Goal: Information Seeking & Learning: Understand process/instructions

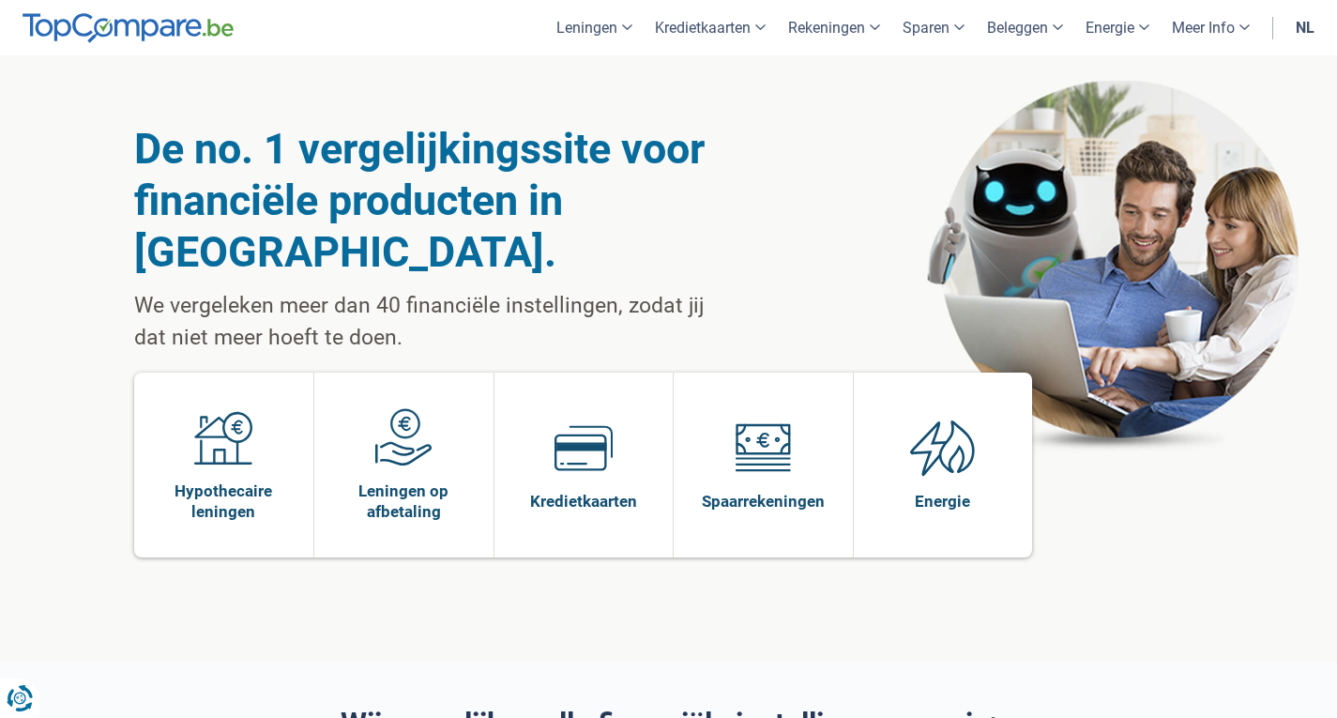
click at [1310, 36] on link "nl" at bounding box center [1305, 27] width 41 height 55
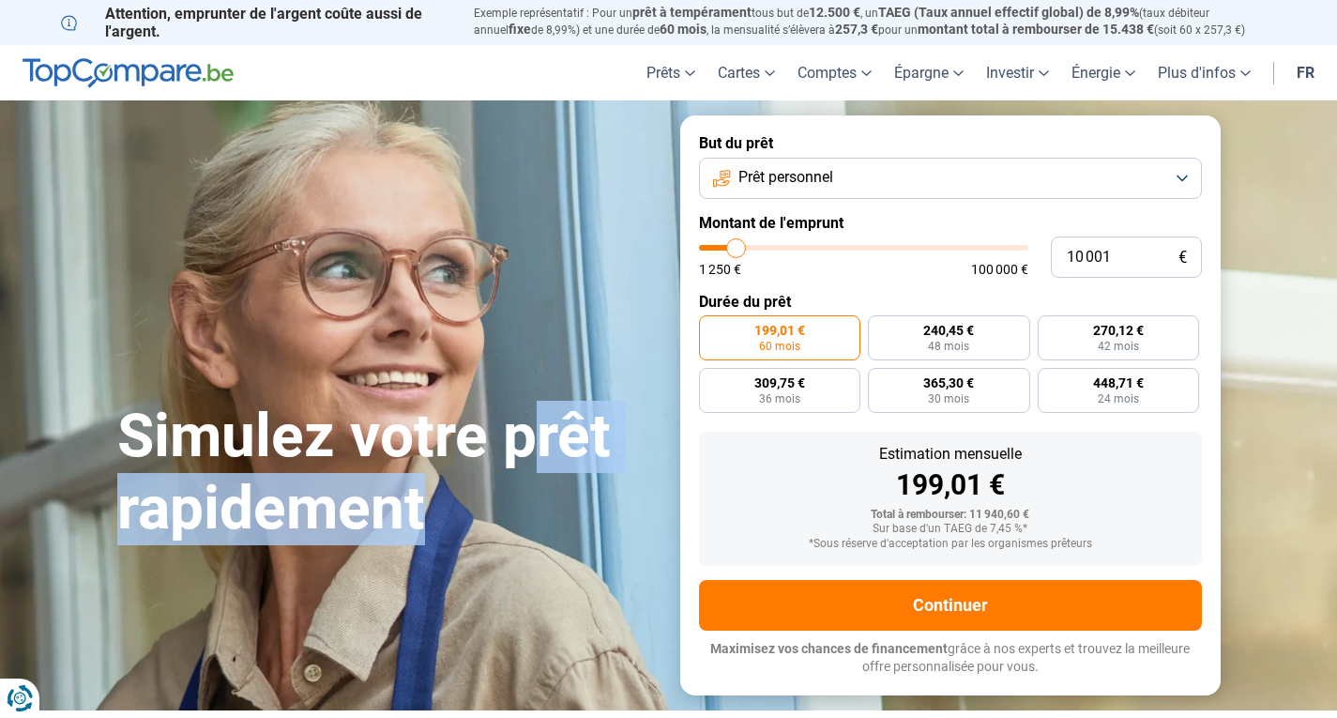
drag, startPoint x: 544, startPoint y: 349, endPoint x: 440, endPoint y: 513, distance: 194.5
click at [440, 513] on div "Simulez votre prêt rapidement" at bounding box center [387, 406] width 563 height 280
click at [405, 474] on h1 "Simulez votre prêt rapidement" at bounding box center [387, 473] width 540 height 145
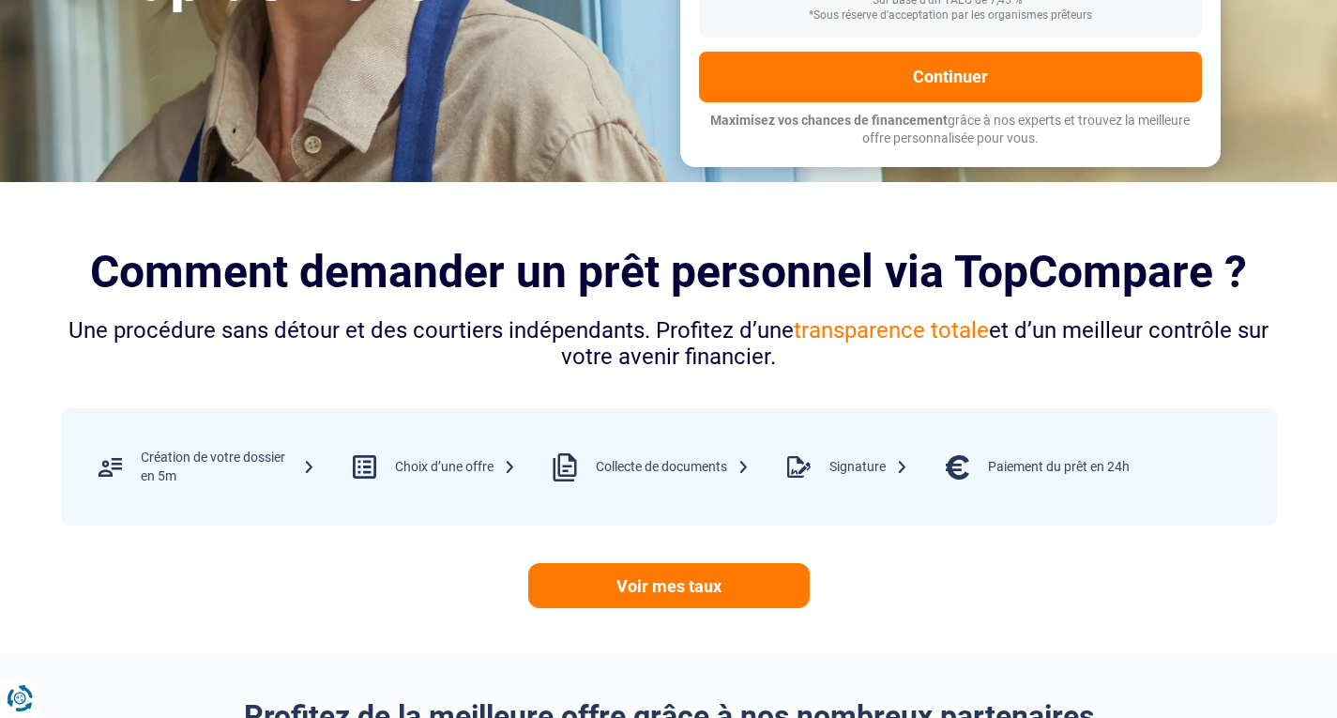
scroll to position [529, 0]
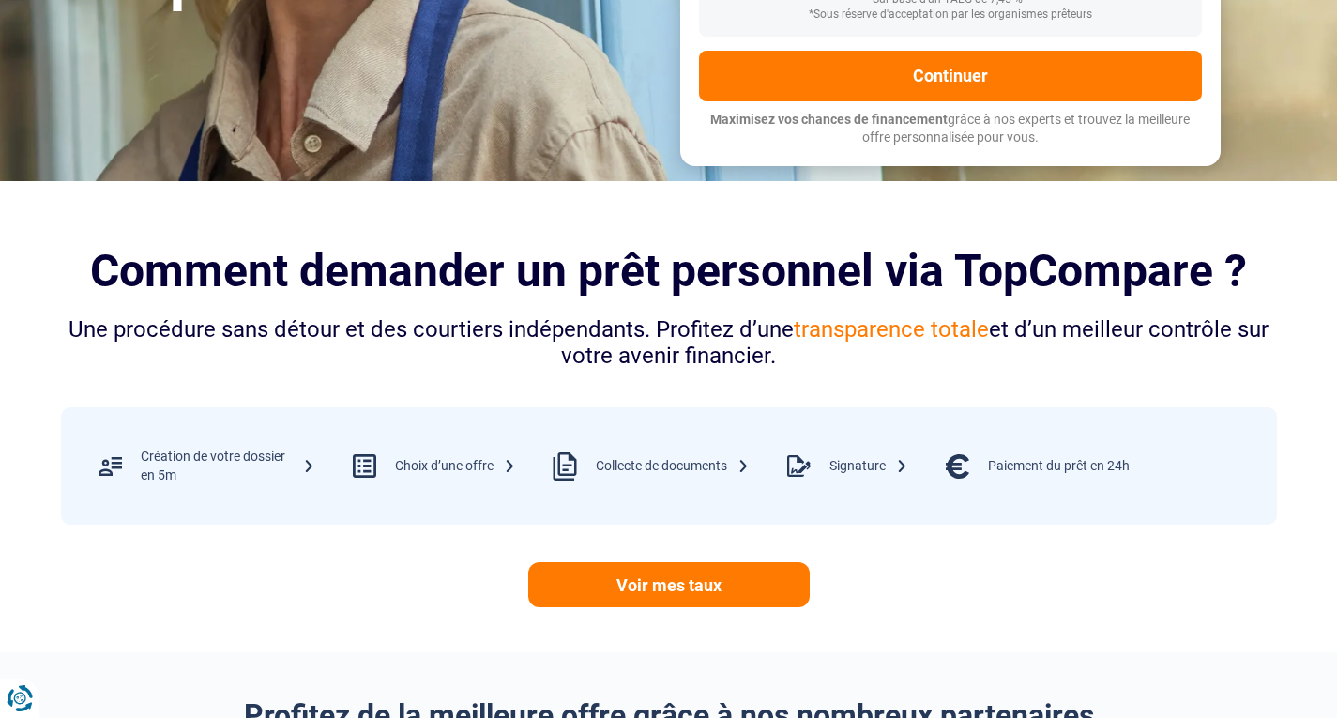
drag, startPoint x: 185, startPoint y: 484, endPoint x: 138, endPoint y: 455, distance: 55.2
click at [138, 455] on div "Création de votre dossier en 5m" at bounding box center [198, 465] width 236 height 61
copy div "Création de votre dossier en 5m"
click at [236, 354] on div "Une procédure sans détour et des courtiers indépendants. Profitez d’une transpa…" at bounding box center [669, 343] width 1216 height 54
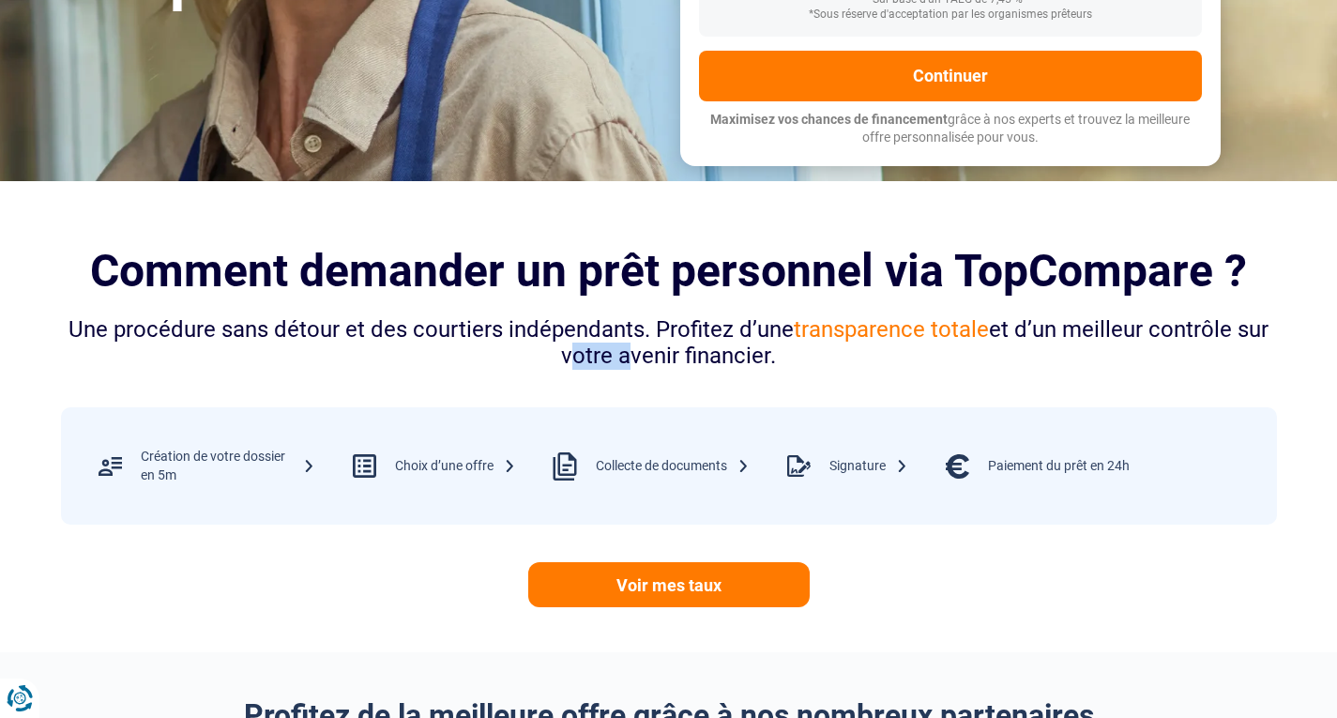
click at [236, 354] on div "Une procédure sans détour et des courtiers indépendants. Profitez d’une transpa…" at bounding box center [669, 343] width 1216 height 54
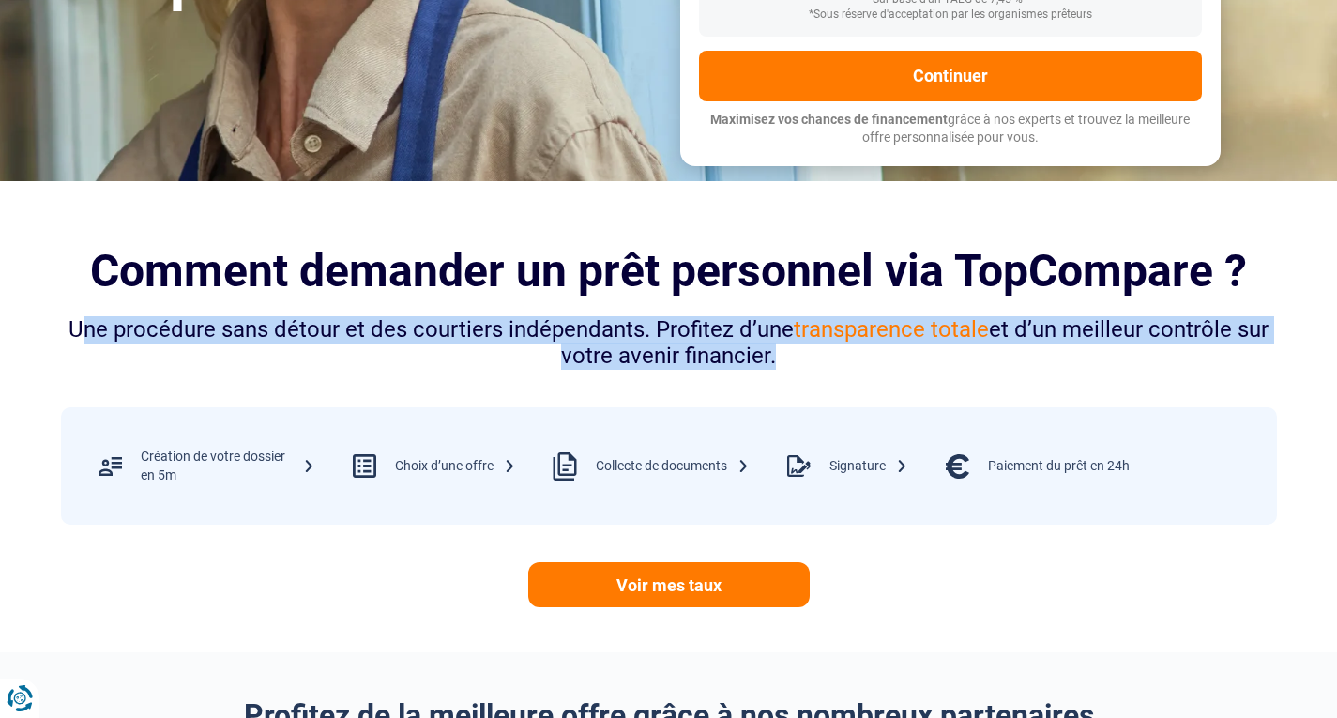
click at [236, 354] on div "Une procédure sans détour et des courtiers indépendants. Profitez d’une transpa…" at bounding box center [669, 343] width 1216 height 54
click at [318, 352] on div "Une procédure sans détour et des courtiers indépendants. Profitez d’une transpa…" at bounding box center [669, 343] width 1216 height 54
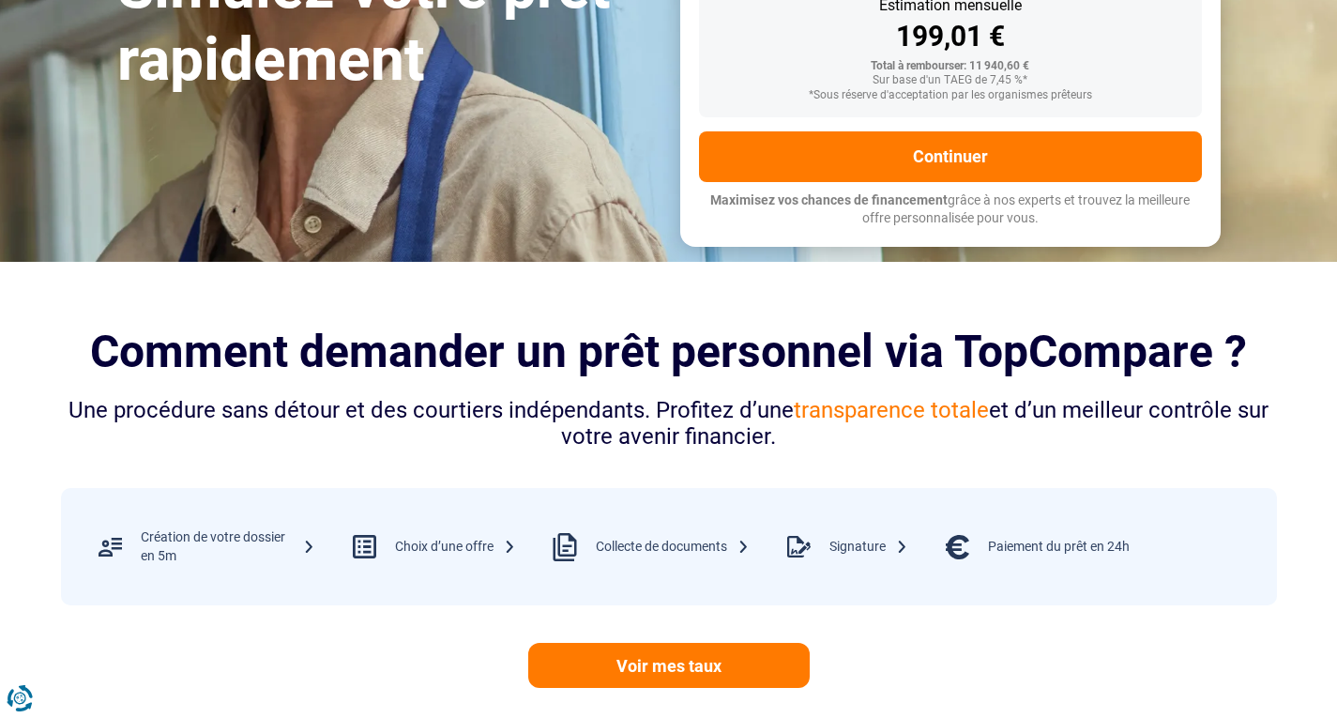
scroll to position [549, 0]
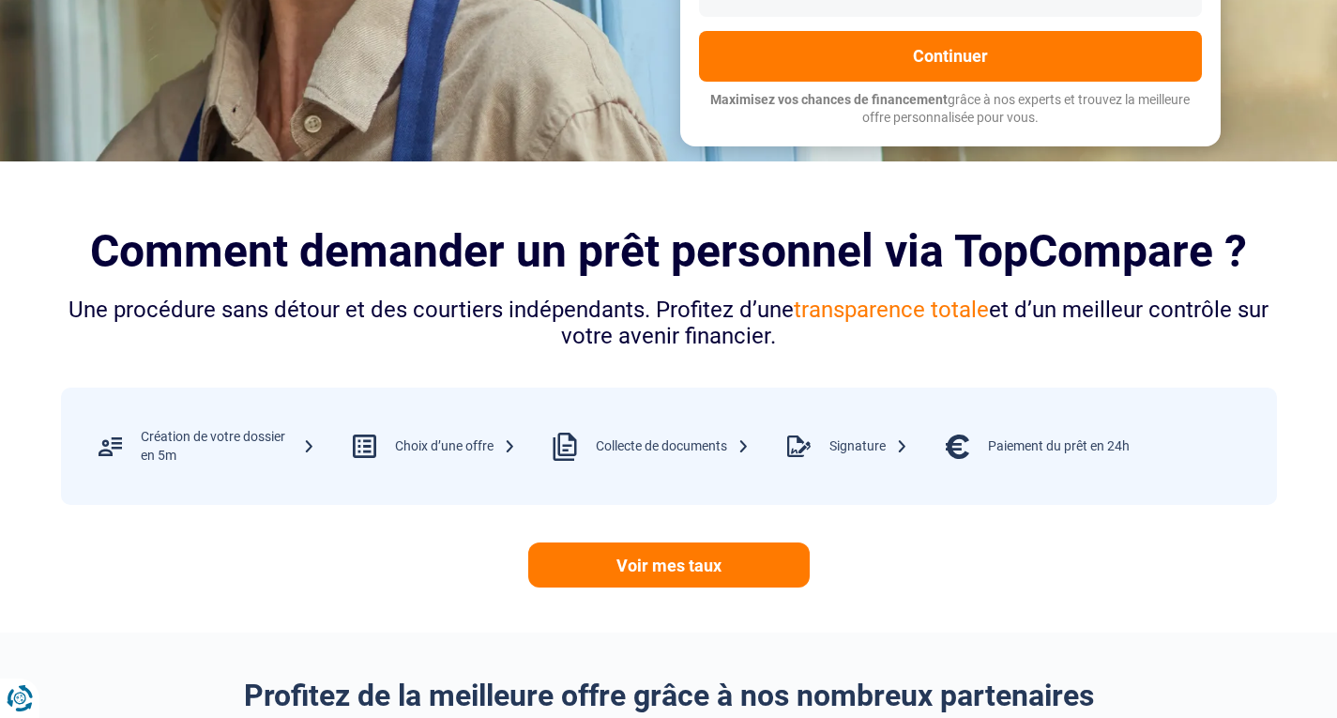
drag, startPoint x: 215, startPoint y: 472, endPoint x: 132, endPoint y: 439, distance: 88.9
click at [132, 439] on div "Création de votre dossier en 5m" at bounding box center [198, 446] width 236 height 61
copy div "Création de votre dossier en 5m"
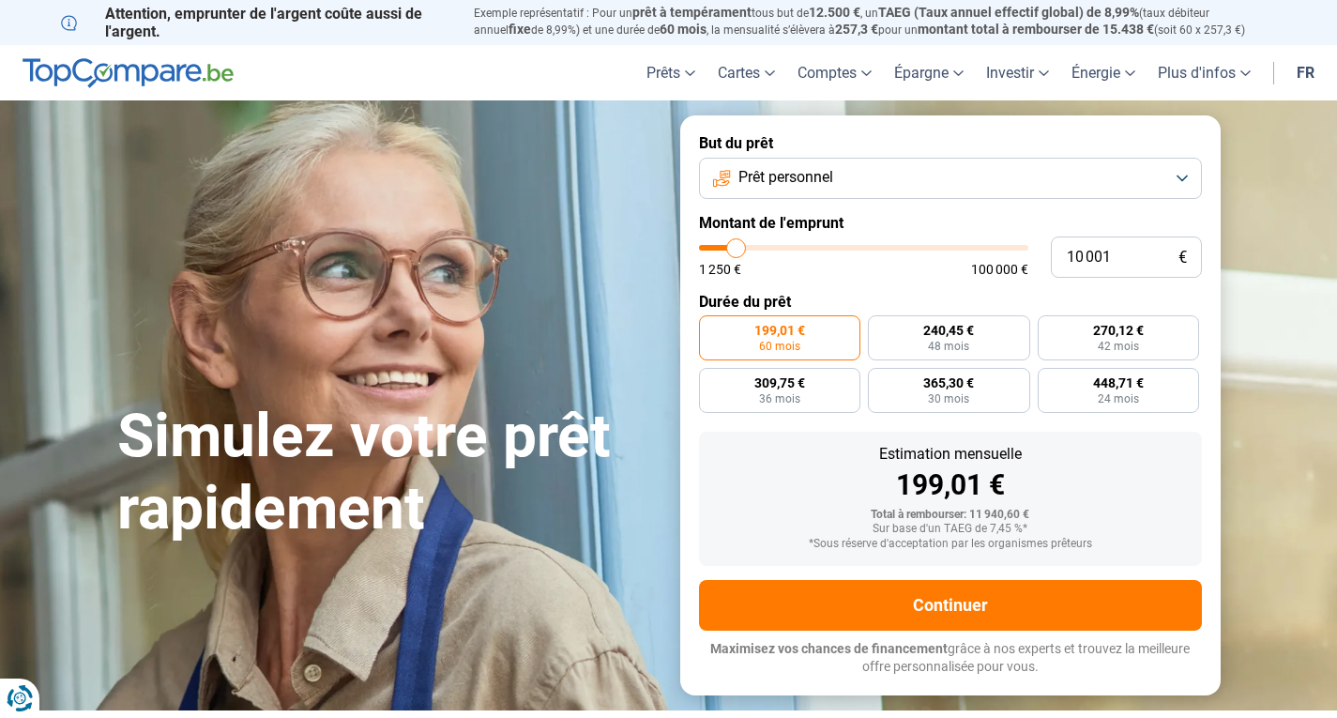
scroll to position [543, 0]
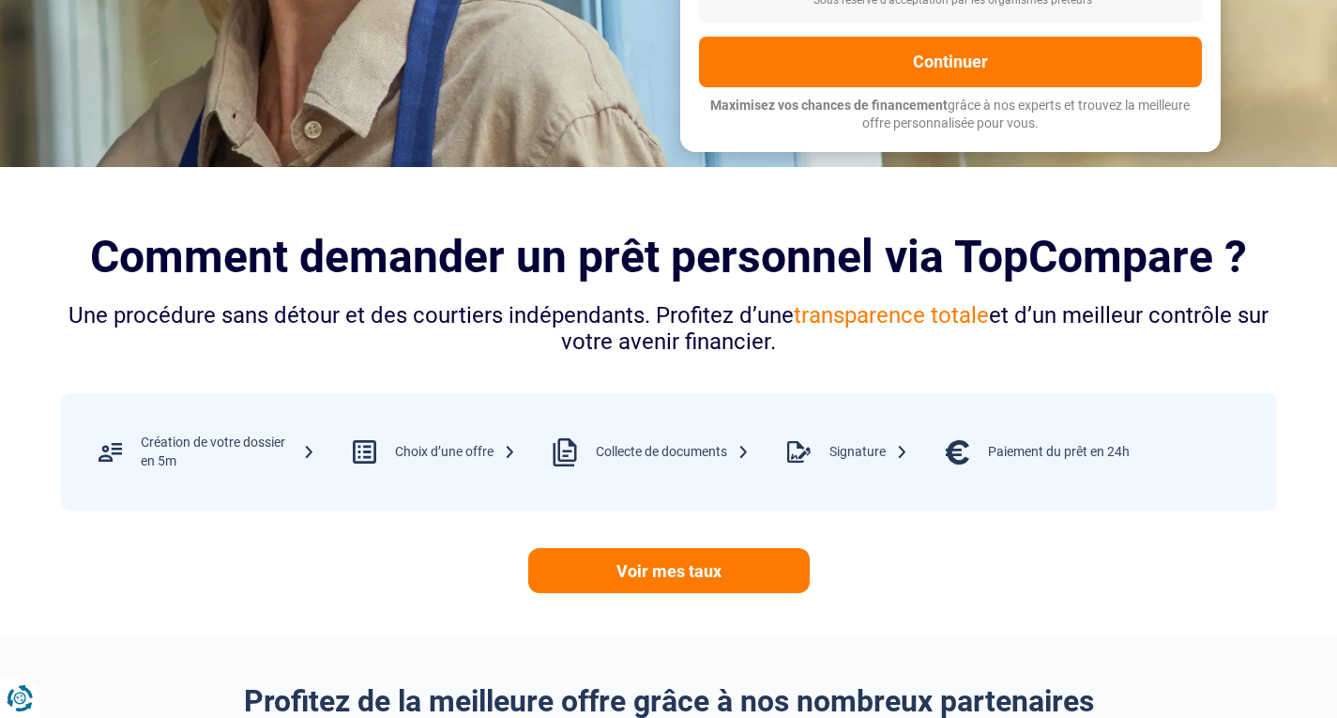
click at [58, 248] on div "Comment demander un prêt personnel via TopCompare ? Une procédure sans détour e…" at bounding box center [669, 302] width 1239 height 181
drag, startPoint x: 90, startPoint y: 253, endPoint x: 143, endPoint y: 277, distance: 57.5
click at [143, 277] on h2 "Comment demander un prêt personnel via TopCompare ?" at bounding box center [669, 257] width 1216 height 52
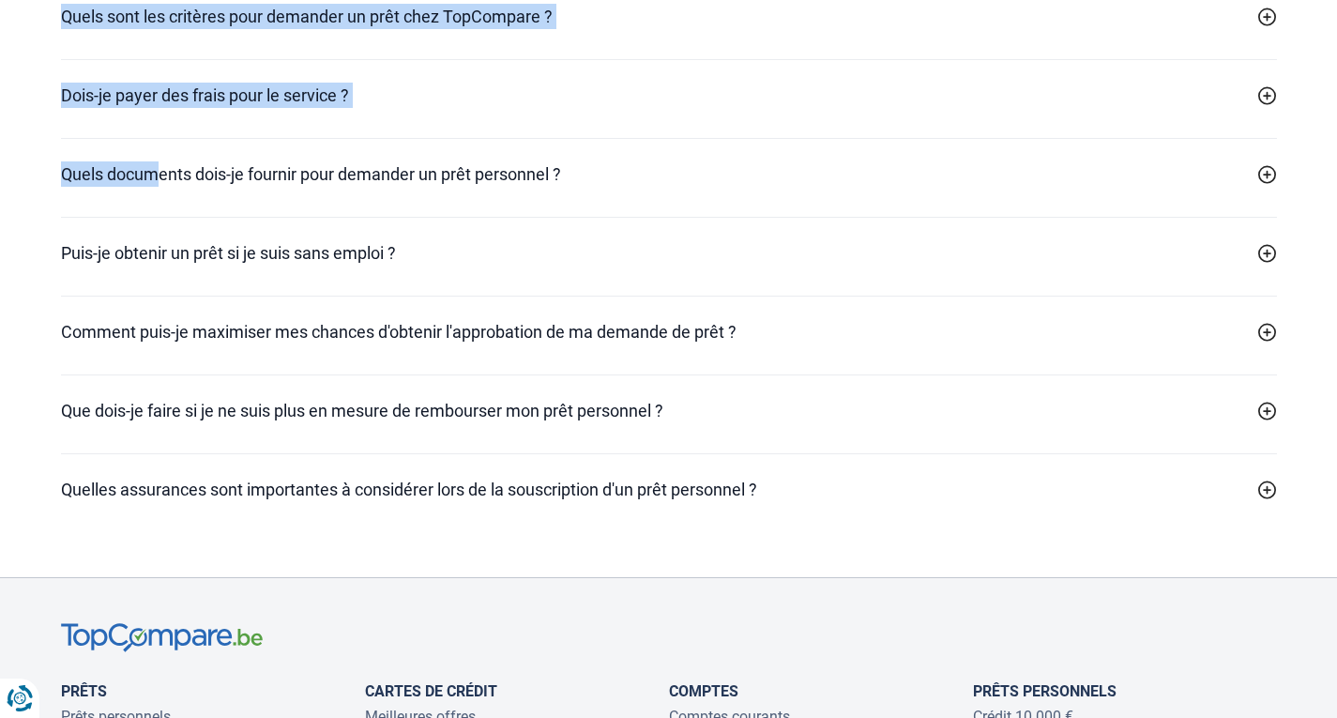
scroll to position [5600, 0]
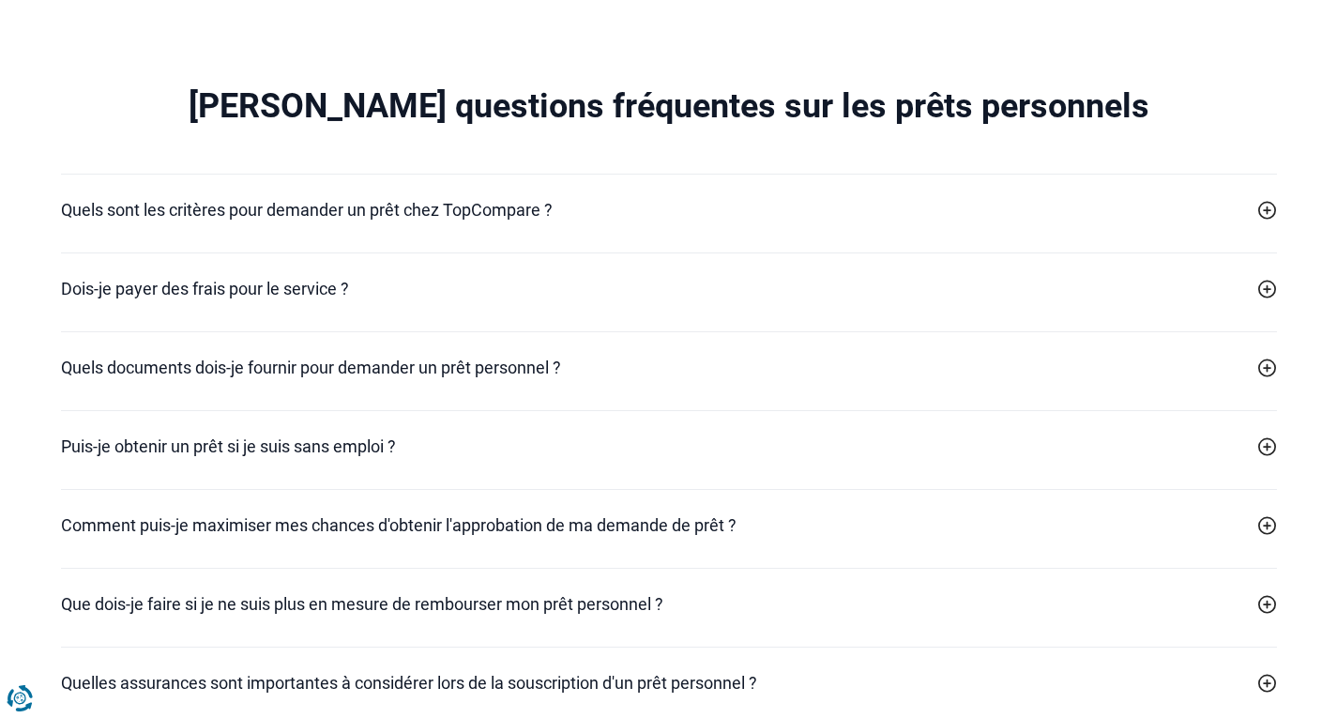
copy body "Comment demander un prêt personnel via TopCompare ? Une procédure sans détour e…"
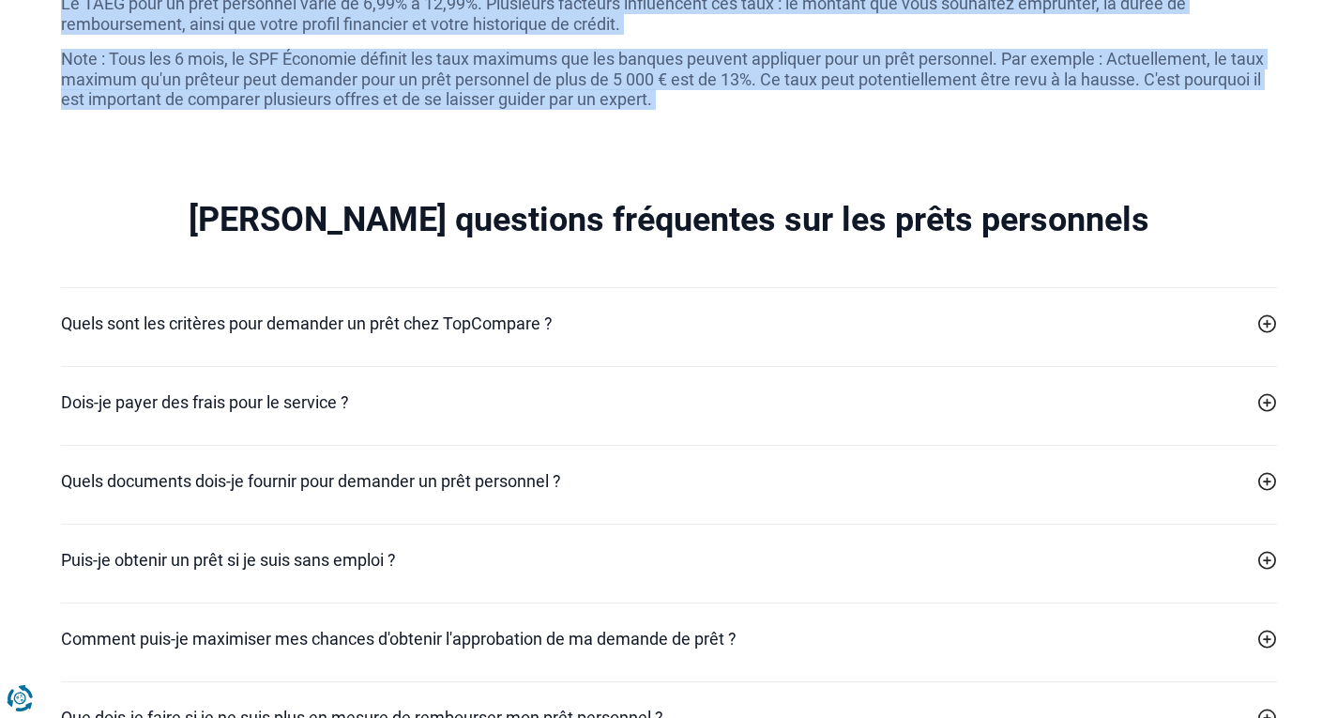
scroll to position [5258, 0]
